Goal: Task Accomplishment & Management: Manage account settings

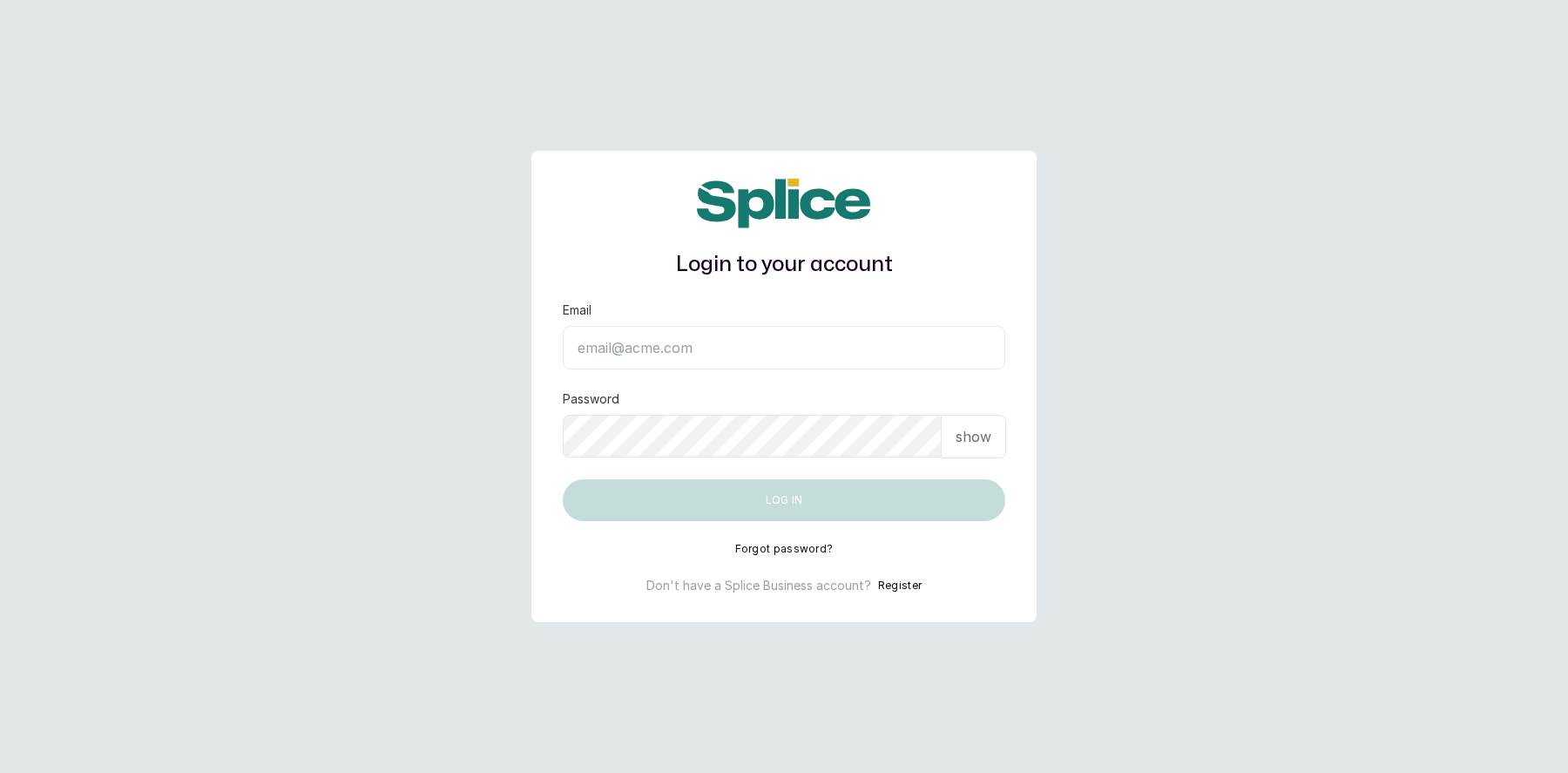
click at [729, 353] on input "Email" at bounding box center [784, 347] width 442 height 44
type input "layo@withsplice.com"
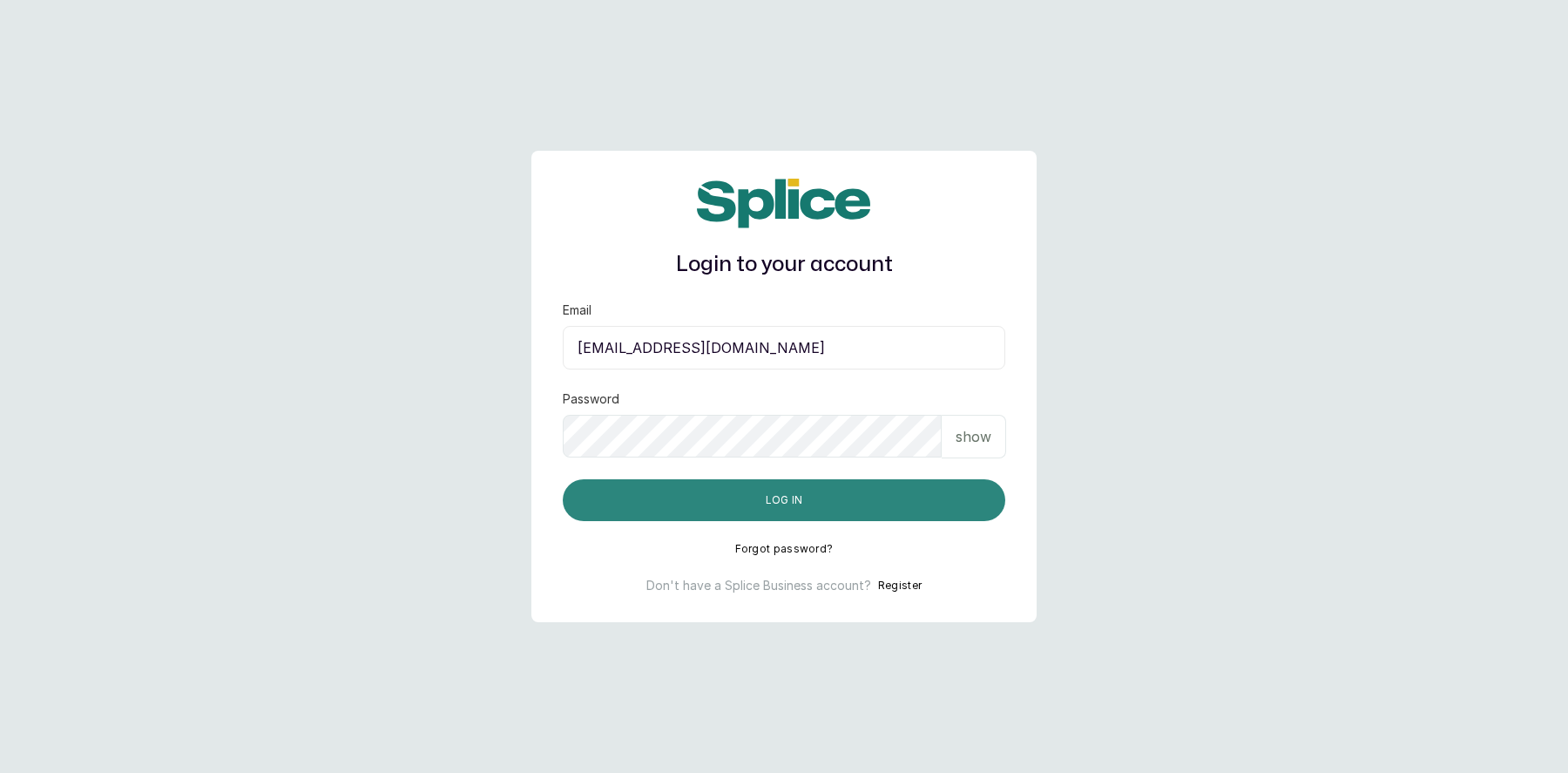
click at [787, 491] on button "Log in" at bounding box center [784, 500] width 442 height 42
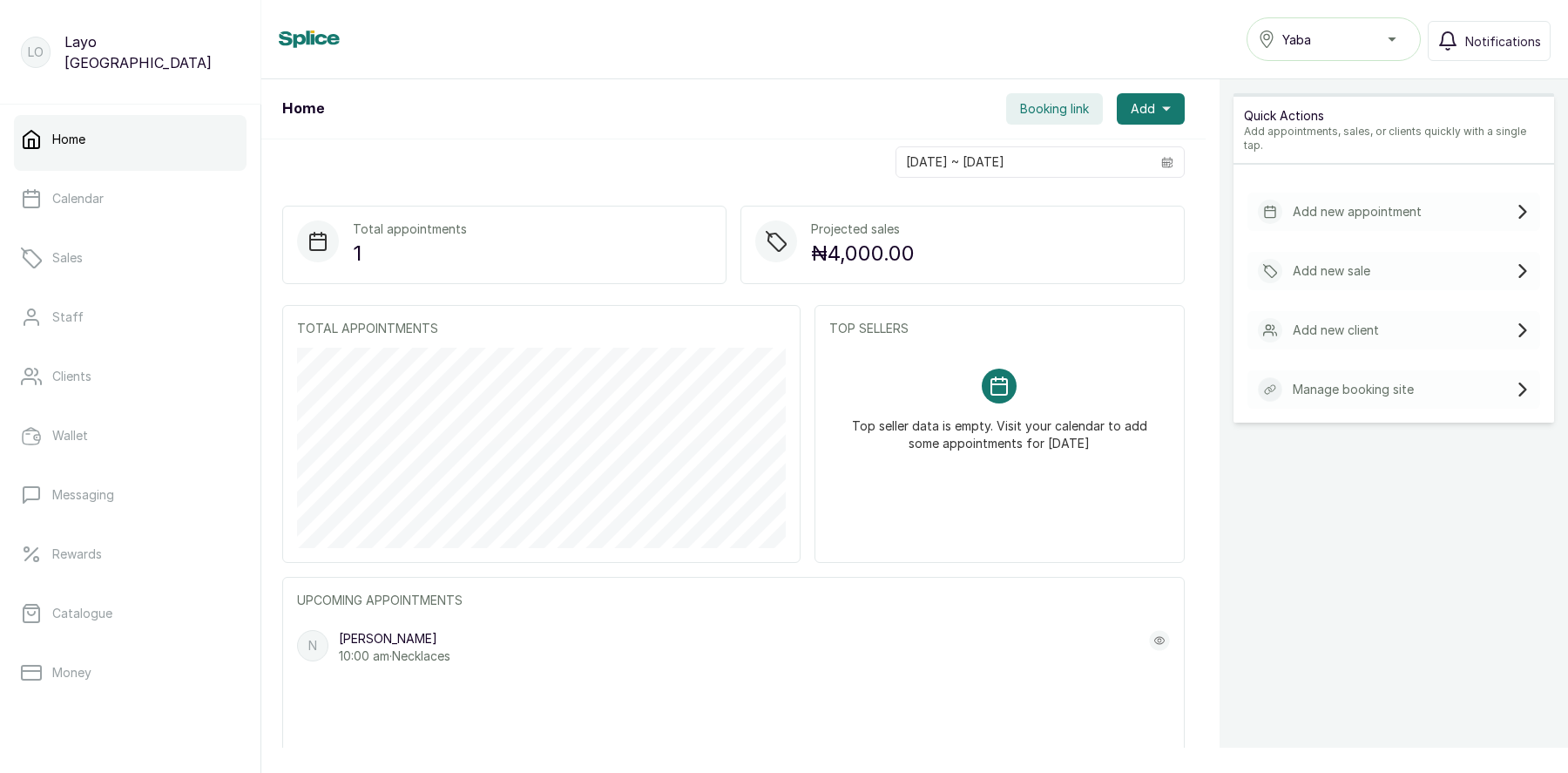
click at [1060, 110] on span "Booking link" at bounding box center [1055, 109] width 69 height 18
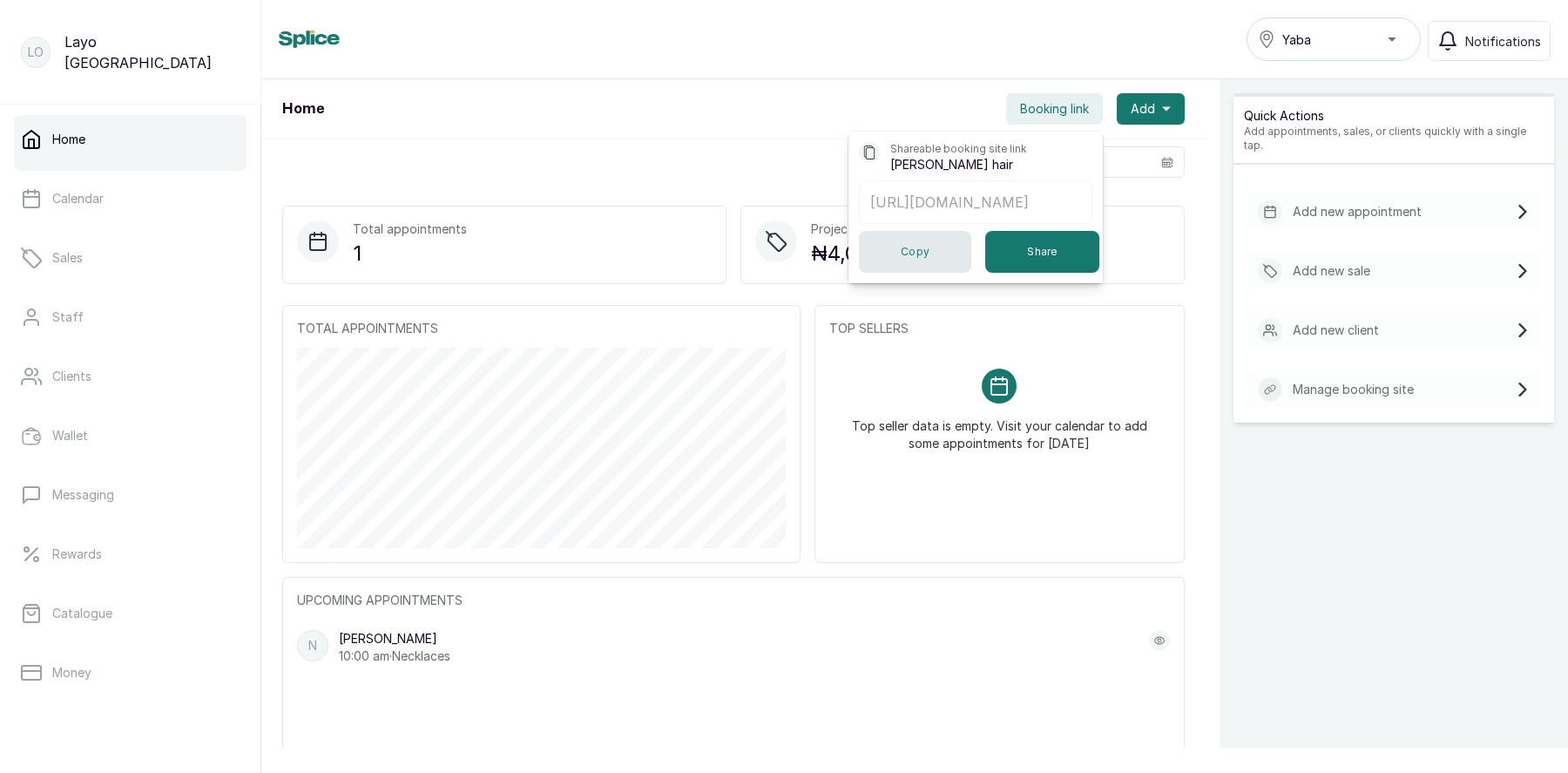
click at [943, 246] on button "Copy" at bounding box center [915, 251] width 113 height 42
click at [1302, 23] on button "Yaba" at bounding box center [1334, 40] width 174 height 44
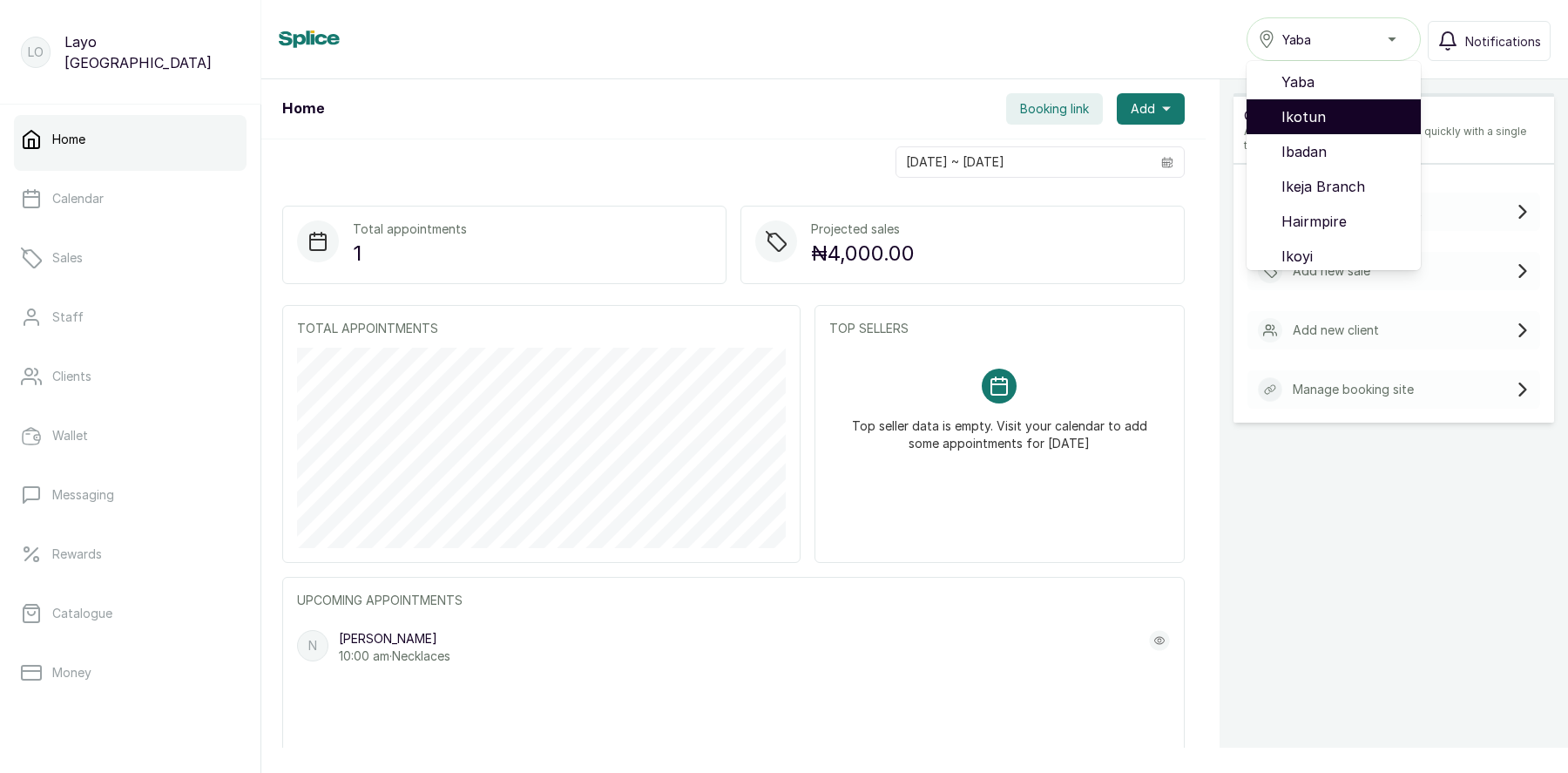
click at [1324, 114] on span "Ikotun" at bounding box center [1343, 116] width 126 height 21
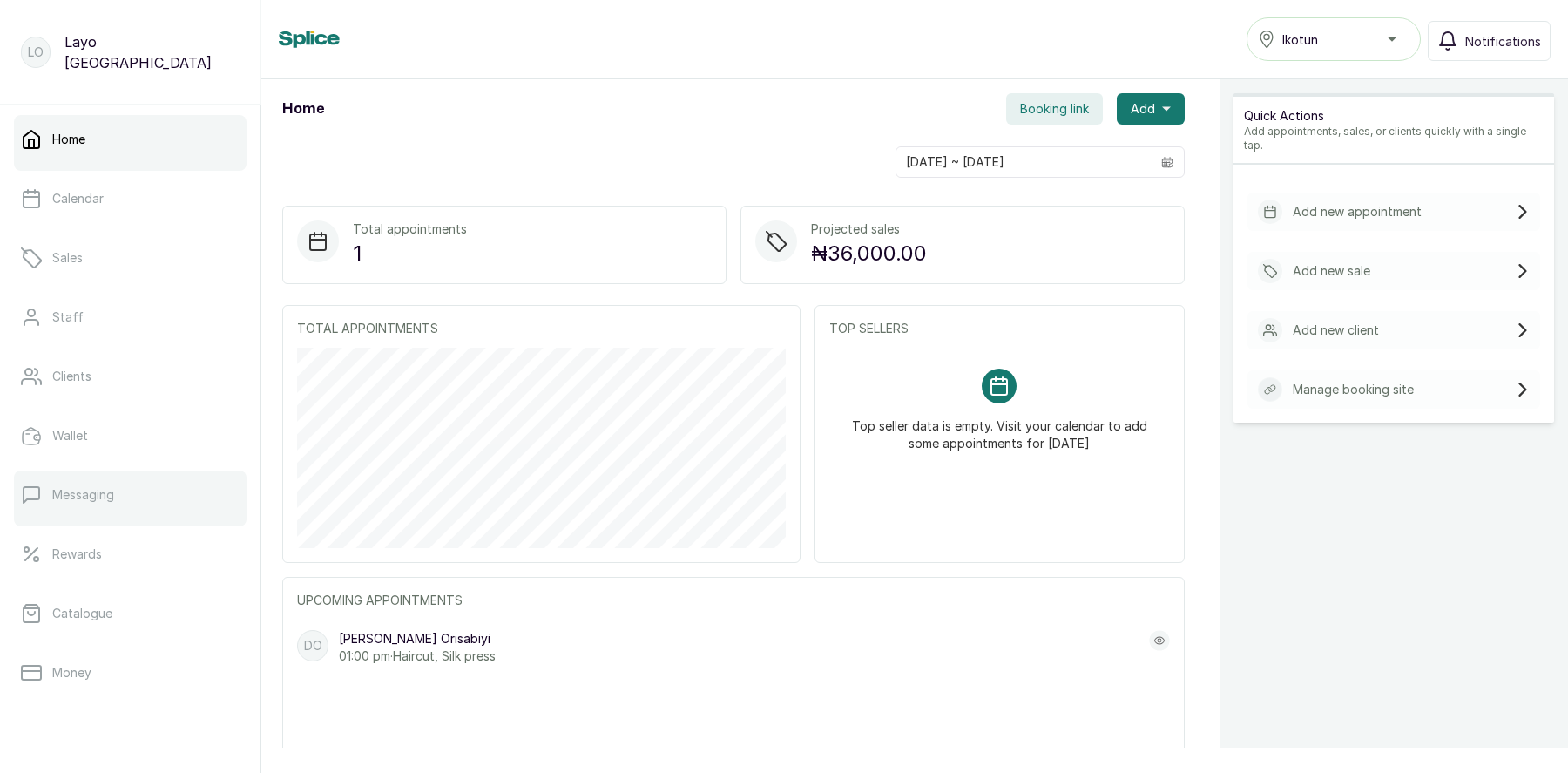
scroll to position [221, 0]
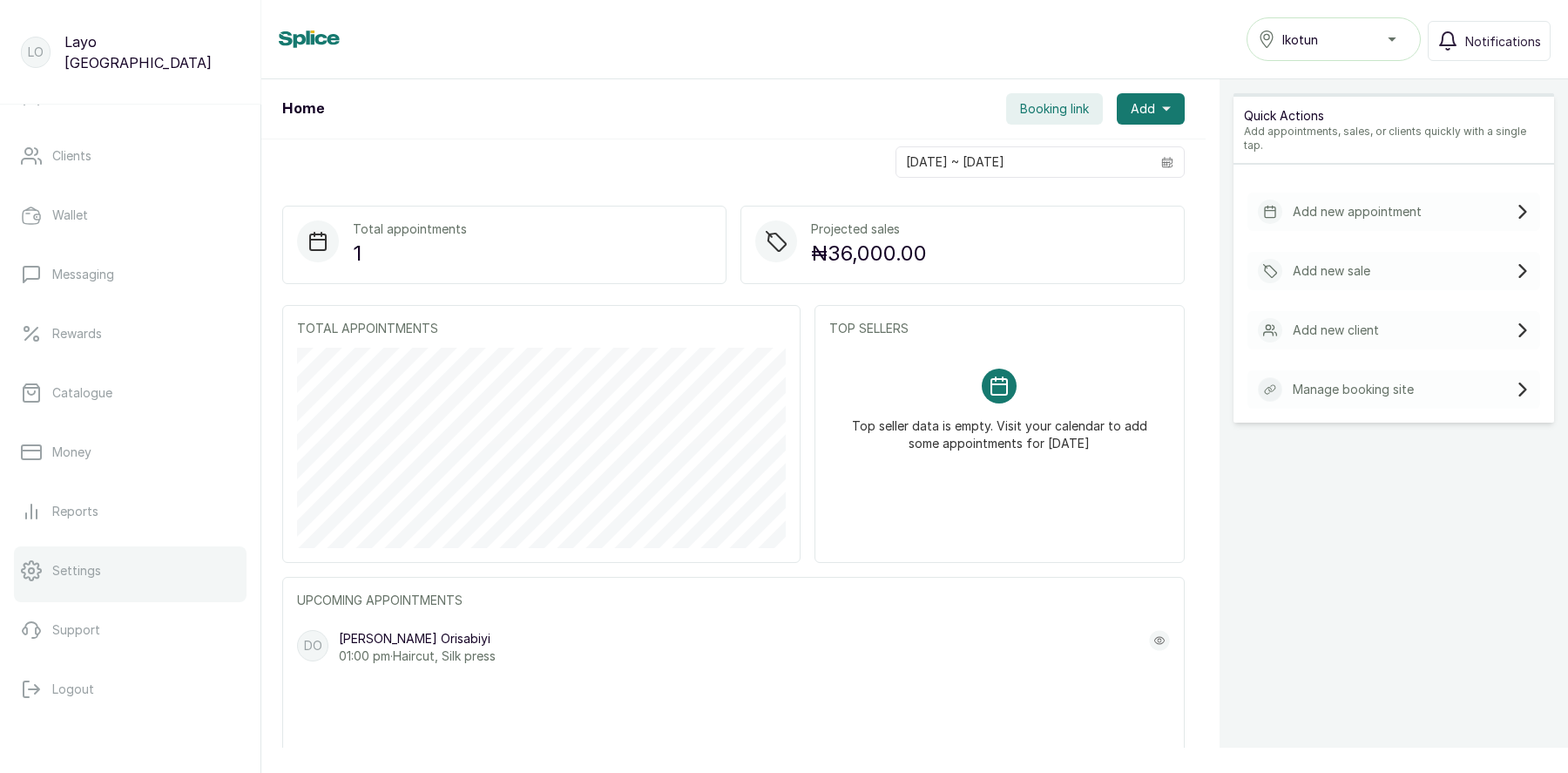
click at [76, 573] on p "Settings" at bounding box center [76, 571] width 48 height 18
